Goal: Register for event/course

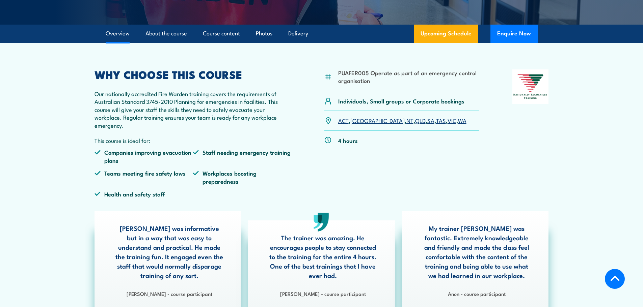
click at [357, 119] on link "[GEOGRAPHIC_DATA]" at bounding box center [377, 120] width 54 height 8
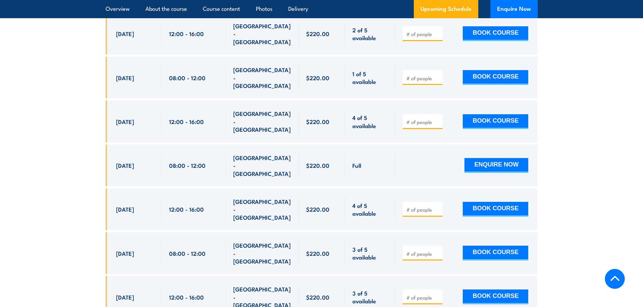
scroll to position [1221, 0]
